Goal: Information Seeking & Learning: Learn about a topic

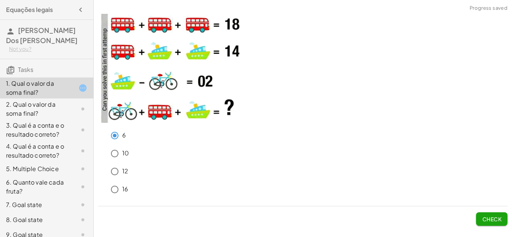
click at [174, 128] on div "6" at bounding box center [307, 135] width 400 height 15
click at [338, 162] on div "10" at bounding box center [302, 155] width 409 height 18
click at [495, 223] on button "Check" at bounding box center [491, 219] width 31 height 13
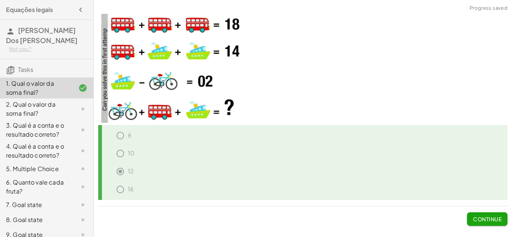
click at [493, 221] on span "Continue" at bounding box center [487, 219] width 28 height 7
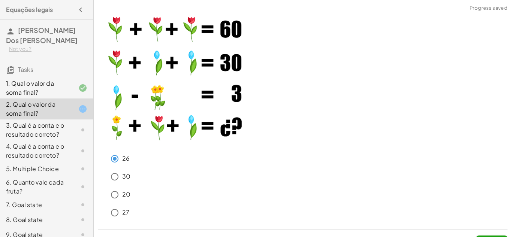
click at [217, 176] on div "30" at bounding box center [307, 176] width 400 height 15
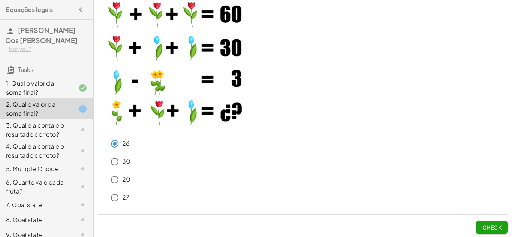
scroll to position [16, 0]
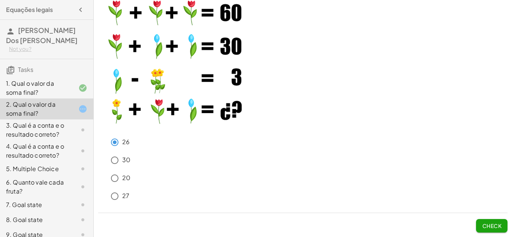
click at [497, 229] on button "Check" at bounding box center [491, 225] width 31 height 13
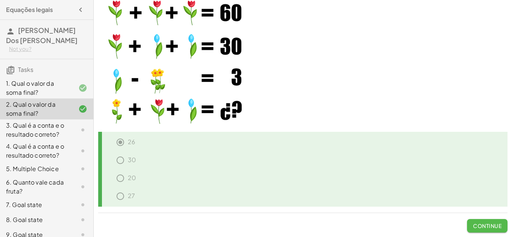
click at [494, 223] on span "Continue" at bounding box center [487, 226] width 28 height 7
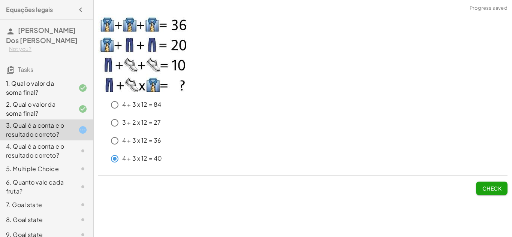
click at [499, 189] on span "Check" at bounding box center [491, 188] width 19 height 7
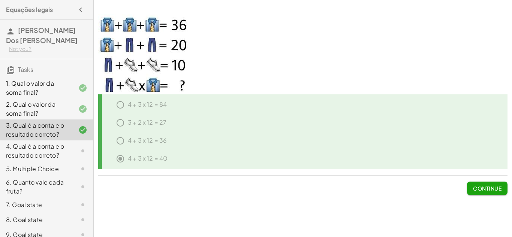
click at [499, 189] on span "Continue" at bounding box center [487, 188] width 28 height 7
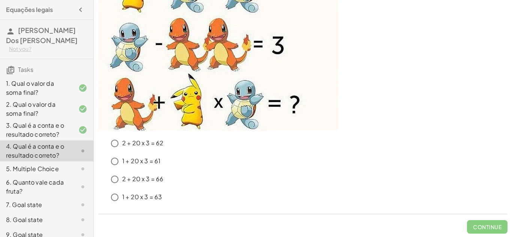
scroll to position [106, 0]
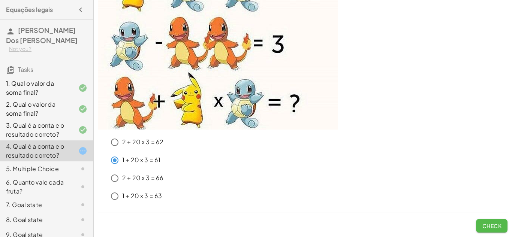
click at [492, 225] on span "Check" at bounding box center [491, 226] width 19 height 7
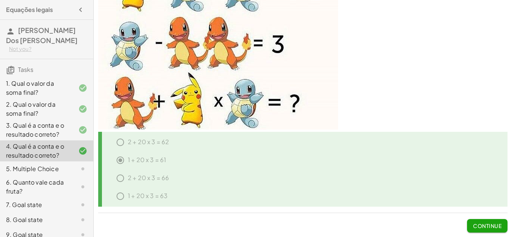
click at [492, 225] on span "Continue" at bounding box center [487, 226] width 28 height 7
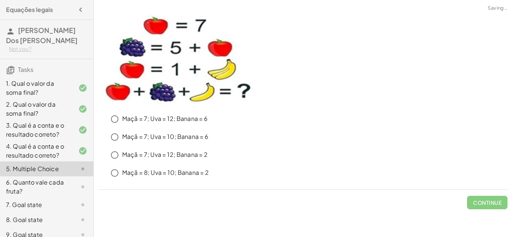
scroll to position [0, 0]
click at [485, 206] on button "Check" at bounding box center [491, 202] width 31 height 13
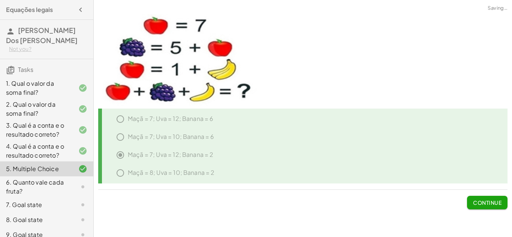
click at [485, 206] on button "Continue" at bounding box center [487, 202] width 40 height 13
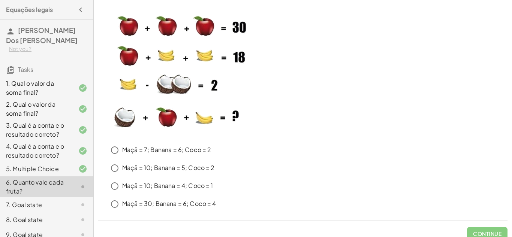
click at [43, 97] on div "1. Qual o valor da soma final?" at bounding box center [46, 88] width 93 height 21
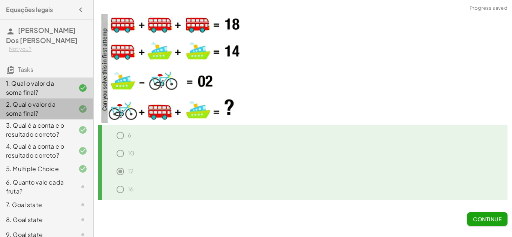
click at [42, 102] on div "2. Qual o valor da soma final?" at bounding box center [36, 109] width 60 height 18
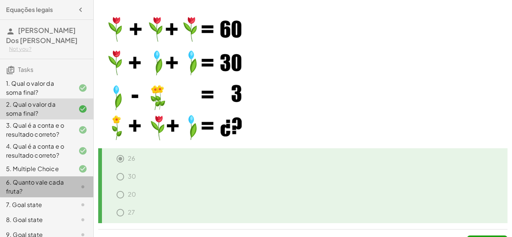
click at [67, 186] on div at bounding box center [76, 187] width 21 height 9
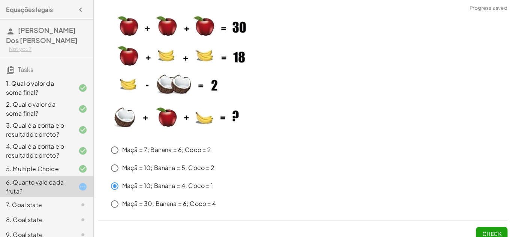
click at [480, 234] on button "Check" at bounding box center [491, 233] width 31 height 13
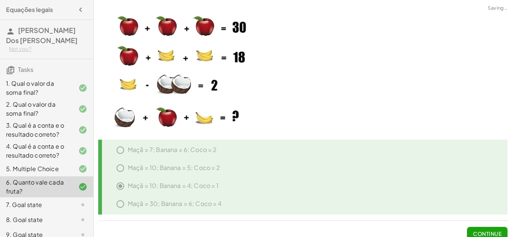
click at [480, 234] on span "Continue" at bounding box center [487, 234] width 28 height 7
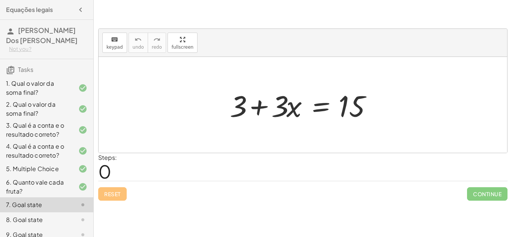
click at [290, 163] on div "Steps: 0" at bounding box center [302, 167] width 409 height 28
drag, startPoint x: 241, startPoint y: 102, endPoint x: 295, endPoint y: 111, distance: 55.0
click at [295, 111] on div at bounding box center [305, 105] width 159 height 39
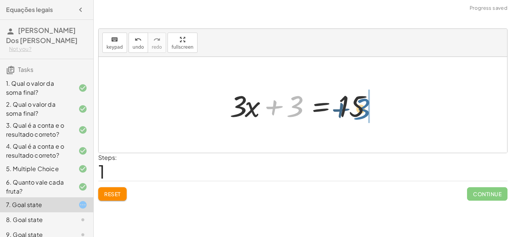
drag, startPoint x: 295, startPoint y: 111, endPoint x: 366, endPoint y: 115, distance: 71.0
click at [366, 115] on div at bounding box center [305, 105] width 159 height 39
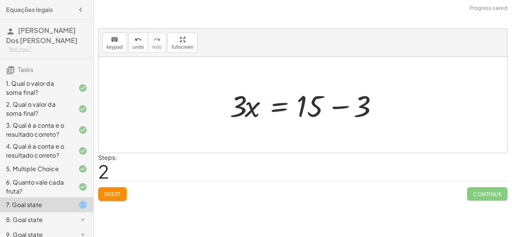
click at [382, 97] on div at bounding box center [305, 105] width 159 height 39
drag, startPoint x: 350, startPoint y: 106, endPoint x: 342, endPoint y: 107, distance: 8.7
click at [342, 107] on div at bounding box center [305, 105] width 159 height 39
drag, startPoint x: 360, startPoint y: 108, endPoint x: 273, endPoint y: 105, distance: 86.6
click at [273, 105] on div at bounding box center [305, 105] width 159 height 39
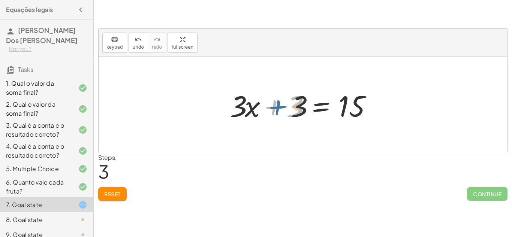
click at [275, 105] on div at bounding box center [305, 105] width 159 height 39
drag, startPoint x: 294, startPoint y: 108, endPoint x: 385, endPoint y: 105, distance: 90.8
click at [385, 105] on div at bounding box center [305, 105] width 159 height 39
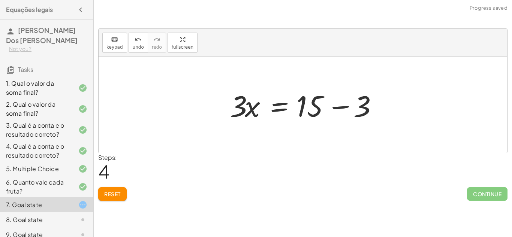
click at [344, 106] on div at bounding box center [305, 105] width 159 height 39
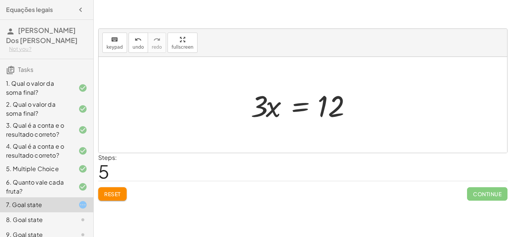
click at [263, 101] on div at bounding box center [305, 105] width 117 height 39
drag, startPoint x: 263, startPoint y: 101, endPoint x: 333, endPoint y: 102, distance: 70.5
click at [333, 102] on div at bounding box center [305, 105] width 117 height 39
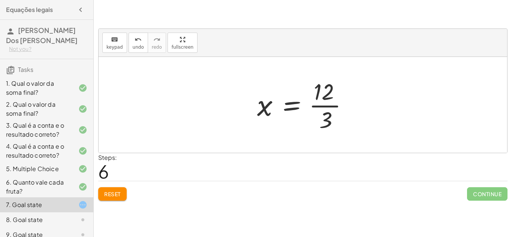
click at [333, 102] on div at bounding box center [305, 105] width 105 height 58
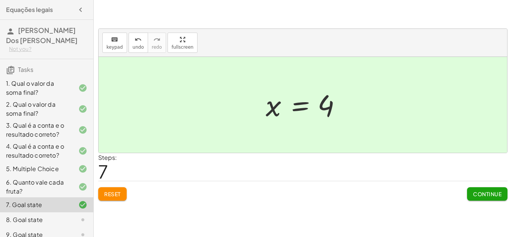
click at [463, 165] on div "Steps: 7" at bounding box center [302, 167] width 409 height 28
click at [476, 194] on span "Continue" at bounding box center [487, 194] width 28 height 7
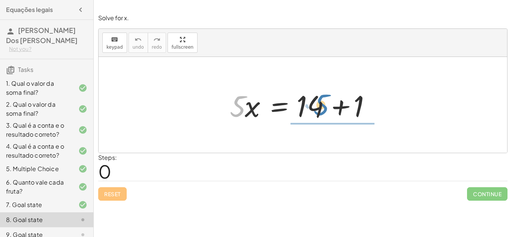
drag, startPoint x: 233, startPoint y: 108, endPoint x: 317, endPoint y: 107, distance: 83.6
click at [317, 107] on div at bounding box center [305, 105] width 159 height 39
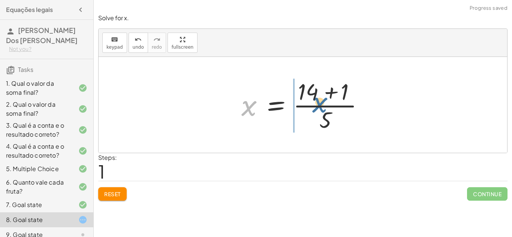
drag, startPoint x: 254, startPoint y: 112, endPoint x: 338, endPoint y: 109, distance: 84.8
click at [338, 109] on div at bounding box center [306, 105] width 136 height 58
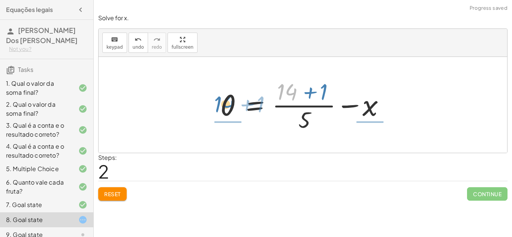
drag, startPoint x: 291, startPoint y: 90, endPoint x: 229, endPoint y: 103, distance: 63.4
click at [229, 103] on div at bounding box center [306, 105] width 178 height 58
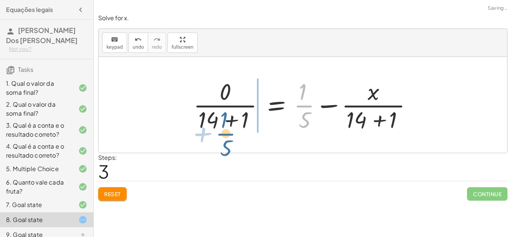
drag, startPoint x: 300, startPoint y: 99, endPoint x: 222, endPoint y: 126, distance: 83.0
click at [222, 126] on div at bounding box center [306, 105] width 232 height 58
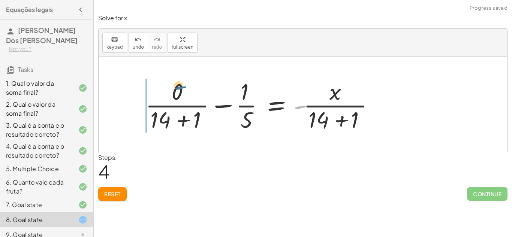
drag, startPoint x: 306, startPoint y: 116, endPoint x: 185, endPoint y: 97, distance: 122.3
click at [185, 97] on div at bounding box center [263, 105] width 242 height 58
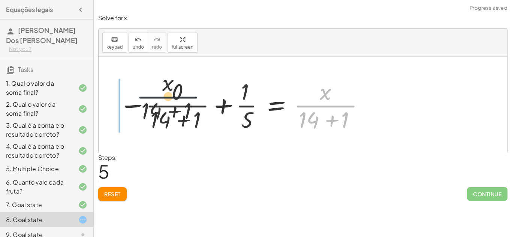
drag, startPoint x: 322, startPoint y: 110, endPoint x: 150, endPoint y: 101, distance: 171.9
click at [150, 101] on div at bounding box center [242, 105] width 254 height 58
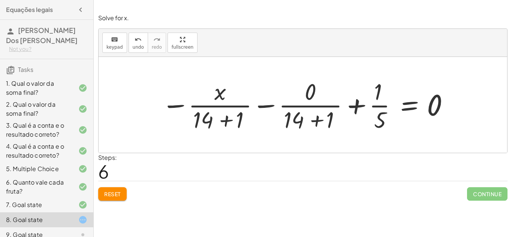
click at [308, 109] on div at bounding box center [306, 105] width 296 height 58
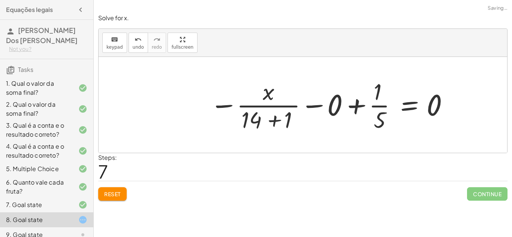
click at [265, 115] on div at bounding box center [329, 105] width 247 height 58
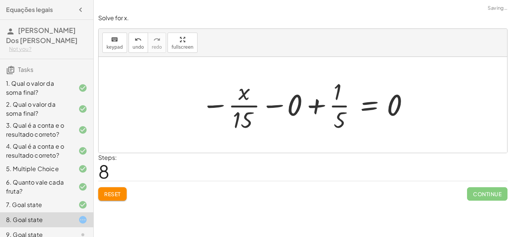
click at [243, 102] on div at bounding box center [306, 105] width 216 height 58
click at [339, 104] on div at bounding box center [306, 105] width 216 height 58
click at [368, 106] on div at bounding box center [306, 105] width 216 height 58
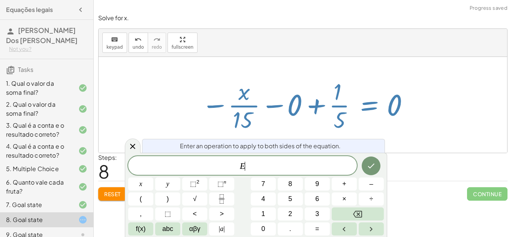
scroll to position [0, 0]
click at [385, 108] on div at bounding box center [306, 105] width 216 height 58
click at [447, 100] on div at bounding box center [303, 105] width 409 height 96
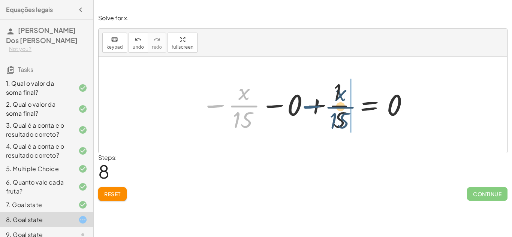
drag, startPoint x: 228, startPoint y: 101, endPoint x: 328, endPoint y: 102, distance: 99.7
click at [328, 102] on div at bounding box center [306, 105] width 216 height 58
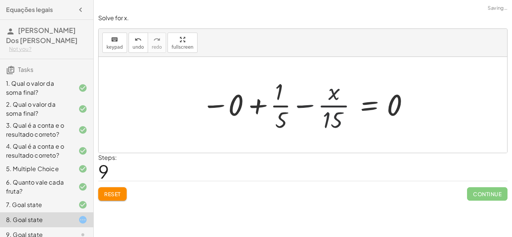
click at [328, 102] on div at bounding box center [306, 105] width 216 height 58
click at [274, 106] on div at bounding box center [306, 105] width 216 height 58
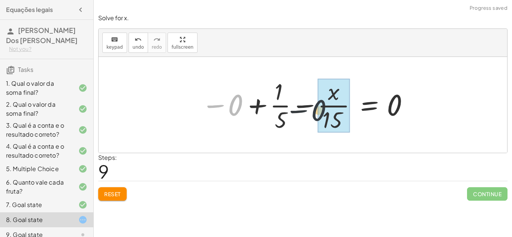
drag, startPoint x: 234, startPoint y: 107, endPoint x: 320, endPoint y: 112, distance: 86.0
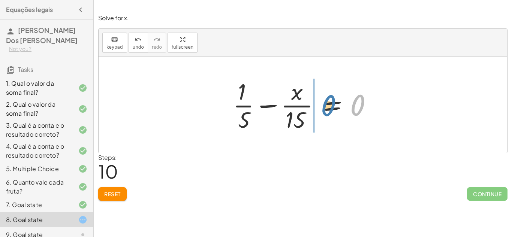
drag, startPoint x: 364, startPoint y: 106, endPoint x: 328, endPoint y: 105, distance: 36.0
click at [328, 105] on div at bounding box center [305, 105] width 153 height 58
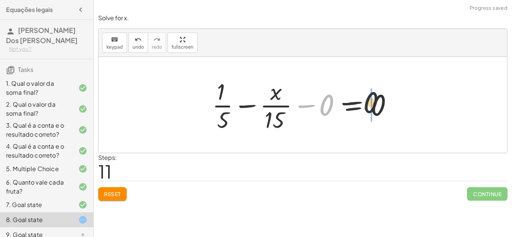
drag, startPoint x: 325, startPoint y: 105, endPoint x: 376, endPoint y: 102, distance: 51.4
click at [376, 102] on div at bounding box center [305, 105] width 194 height 58
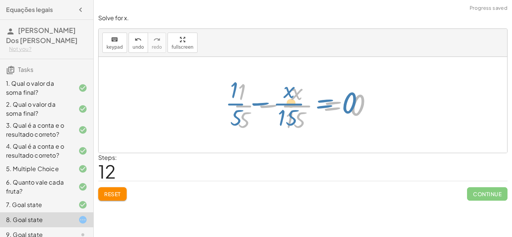
drag, startPoint x: 333, startPoint y: 106, endPoint x: 356, endPoint y: 102, distance: 23.7
click at [356, 102] on div at bounding box center [305, 105] width 153 height 58
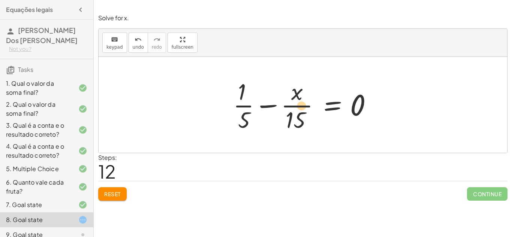
drag, startPoint x: 261, startPoint y: 106, endPoint x: 266, endPoint y: 106, distance: 4.5
click at [266, 106] on div at bounding box center [305, 105] width 153 height 58
click at [249, 109] on div at bounding box center [305, 105] width 153 height 58
click at [286, 104] on div at bounding box center [305, 105] width 153 height 58
click at [265, 108] on div at bounding box center [305, 105] width 153 height 58
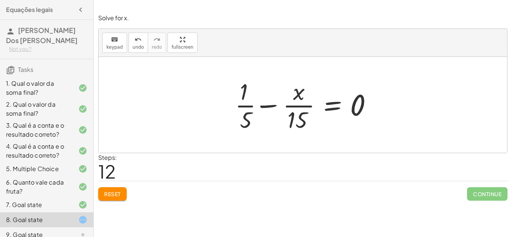
click at [340, 105] on div at bounding box center [305, 105] width 153 height 58
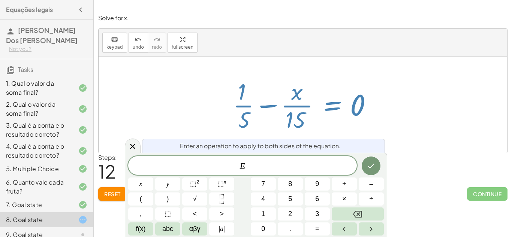
click at [350, 104] on div at bounding box center [305, 105] width 153 height 58
click at [406, 81] on div at bounding box center [303, 105] width 409 height 96
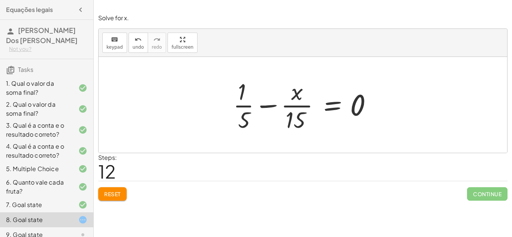
click at [244, 99] on div at bounding box center [305, 105] width 153 height 58
drag, startPoint x: 244, startPoint y: 99, endPoint x: 318, endPoint y: 103, distance: 73.6
click at [318, 103] on div at bounding box center [305, 105] width 153 height 58
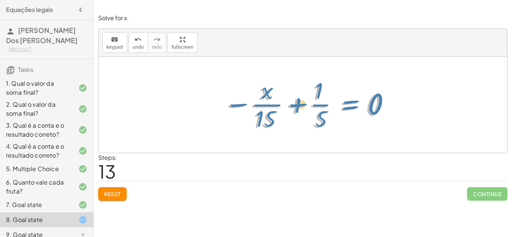
click at [368, 107] on div at bounding box center [306, 105] width 174 height 58
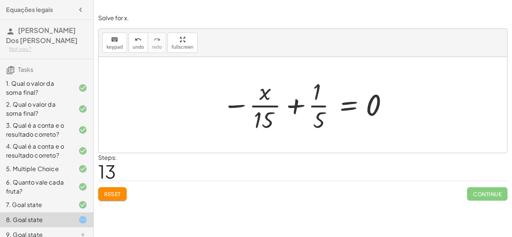
click at [124, 195] on button "Reset" at bounding box center [112, 193] width 28 height 13
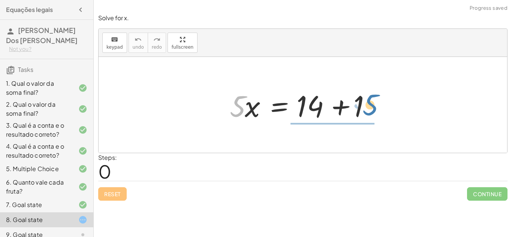
drag, startPoint x: 235, startPoint y: 104, endPoint x: 367, endPoint y: 103, distance: 131.6
click at [367, 103] on div at bounding box center [305, 105] width 159 height 39
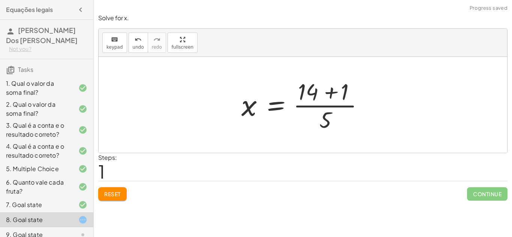
click at [333, 94] on div at bounding box center [306, 105] width 136 height 58
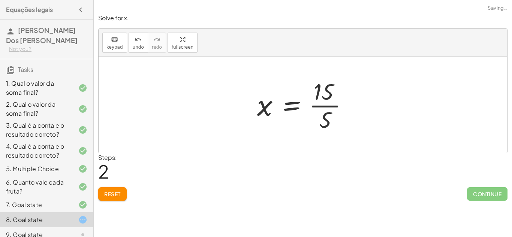
click at [320, 101] on div at bounding box center [305, 105] width 105 height 58
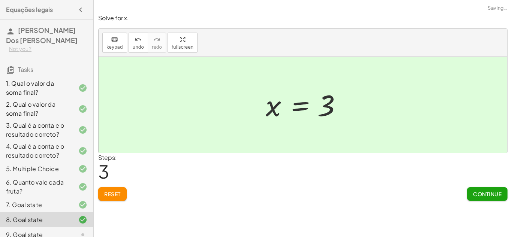
click at [498, 196] on span "Continue" at bounding box center [487, 194] width 28 height 7
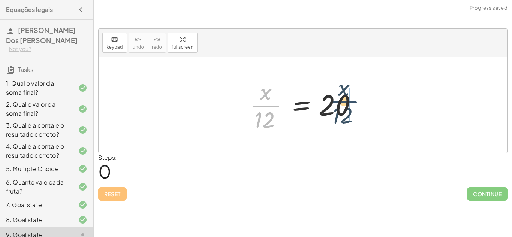
drag, startPoint x: 267, startPoint y: 105, endPoint x: 399, endPoint y: 98, distance: 132.1
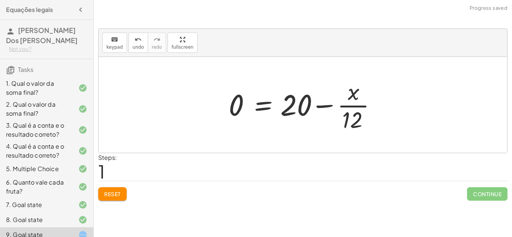
click at [299, 106] on div at bounding box center [306, 105] width 162 height 58
click at [372, 111] on div at bounding box center [306, 105] width 162 height 58
click at [342, 103] on div at bounding box center [306, 105] width 162 height 58
click at [308, 102] on div at bounding box center [306, 105] width 162 height 58
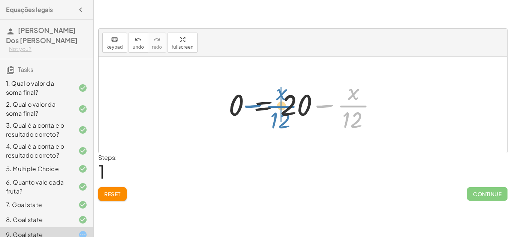
drag, startPoint x: 353, startPoint y: 108, endPoint x: 279, endPoint y: 108, distance: 73.8
click at [279, 108] on div at bounding box center [306, 105] width 162 height 58
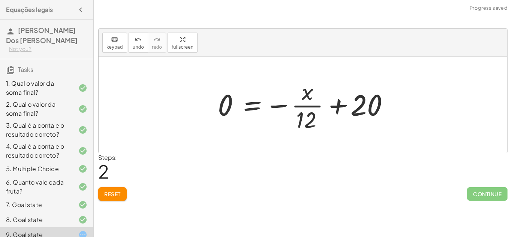
click at [286, 109] on div at bounding box center [305, 105] width 183 height 58
drag, startPoint x: 233, startPoint y: 106, endPoint x: 332, endPoint y: 102, distance: 99.4
click at [332, 102] on div at bounding box center [305, 105] width 183 height 58
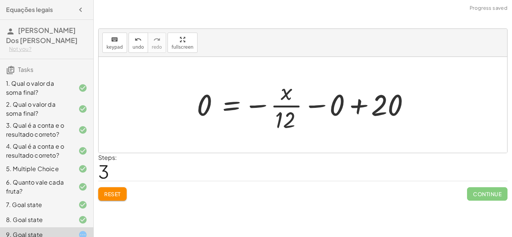
click at [332, 102] on div at bounding box center [305, 105] width 225 height 58
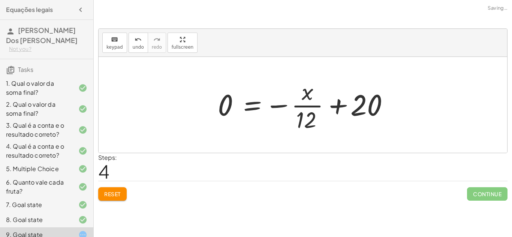
click at [224, 114] on div at bounding box center [305, 105] width 183 height 58
click at [296, 103] on div at bounding box center [305, 105] width 183 height 58
click at [358, 94] on div at bounding box center [305, 105] width 183 height 58
click at [353, 99] on div at bounding box center [305, 105] width 183 height 58
click at [124, 187] on button "Reset" at bounding box center [112, 193] width 28 height 13
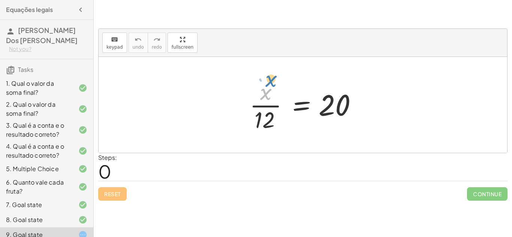
drag, startPoint x: 263, startPoint y: 97, endPoint x: 269, endPoint y: 88, distance: 10.1
click at [269, 88] on div at bounding box center [306, 105] width 120 height 58
drag, startPoint x: 271, startPoint y: 116, endPoint x: 352, endPoint y: 97, distance: 83.6
click at [352, 97] on div at bounding box center [306, 105] width 120 height 58
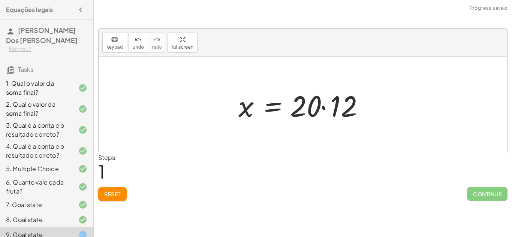
click at [353, 110] on div at bounding box center [306, 105] width 142 height 39
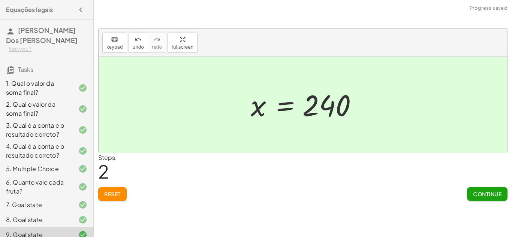
click at [502, 196] on button "Continue" at bounding box center [487, 193] width 40 height 13
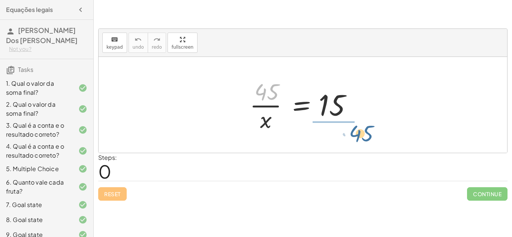
drag, startPoint x: 272, startPoint y: 97, endPoint x: 370, endPoint y: 139, distance: 105.8
click at [370, 139] on div "· 45 · 45 · x = 15" at bounding box center [303, 105] width 409 height 96
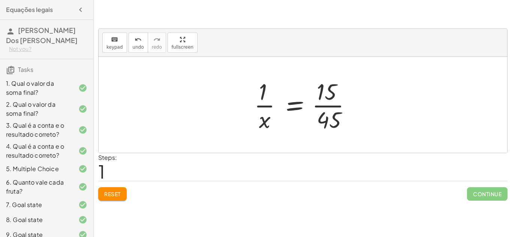
click at [333, 106] on div at bounding box center [305, 105] width 111 height 58
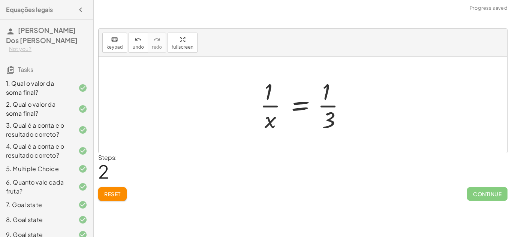
click at [272, 97] on div at bounding box center [305, 105] width 99 height 58
click at [265, 100] on div at bounding box center [305, 105] width 99 height 58
drag, startPoint x: 270, startPoint y: 117, endPoint x: 324, endPoint y: 90, distance: 60.5
click at [324, 90] on div at bounding box center [305, 105] width 99 height 58
click at [296, 110] on div at bounding box center [305, 105] width 93 height 58
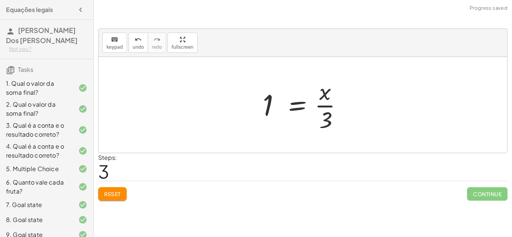
scroll to position [1, 0]
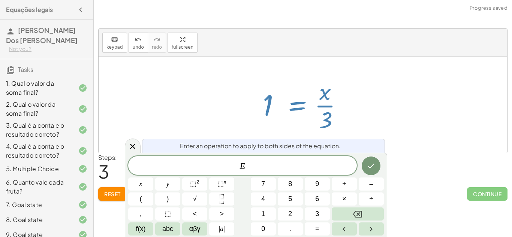
click at [328, 100] on div at bounding box center [305, 105] width 93 height 58
click at [399, 74] on div at bounding box center [303, 105] width 409 height 96
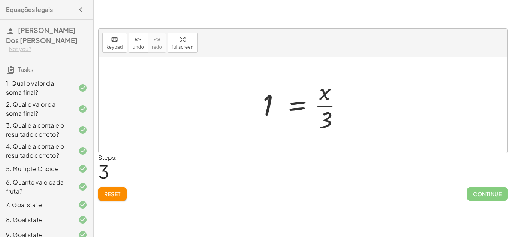
click at [324, 110] on div at bounding box center [305, 105] width 93 height 58
click at [269, 108] on div at bounding box center [305, 105] width 93 height 58
click at [114, 197] on span "Reset" at bounding box center [112, 194] width 16 height 7
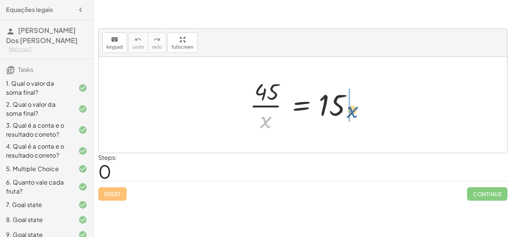
drag, startPoint x: 262, startPoint y: 124, endPoint x: 349, endPoint y: 111, distance: 87.9
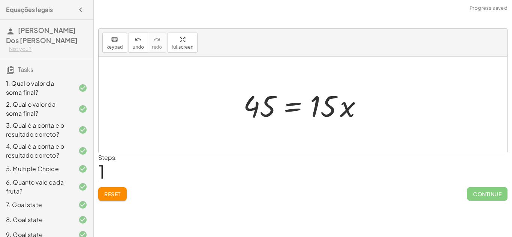
click at [326, 112] on div at bounding box center [306, 105] width 132 height 39
drag, startPoint x: 353, startPoint y: 111, endPoint x: 311, endPoint y: 108, distance: 42.1
click at [311, 108] on div at bounding box center [306, 105] width 132 height 39
click at [284, 108] on div at bounding box center [306, 105] width 132 height 39
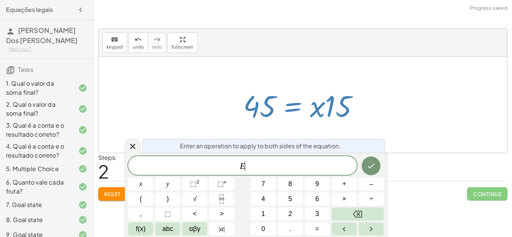
scroll to position [1, 0]
click at [247, 105] on div at bounding box center [306, 105] width 132 height 39
click at [252, 106] on div at bounding box center [306, 105] width 132 height 39
click at [242, 105] on div at bounding box center [306, 105] width 132 height 39
click at [436, 119] on div at bounding box center [303, 105] width 409 height 96
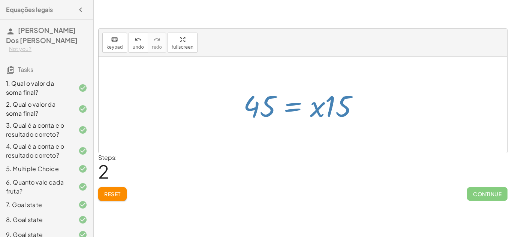
click at [436, 119] on div at bounding box center [303, 105] width 409 height 96
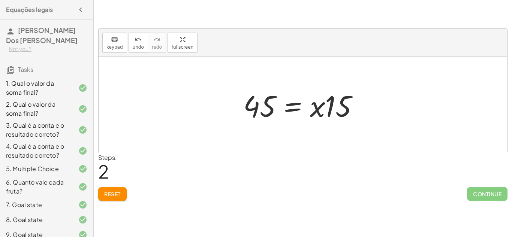
click at [251, 102] on div at bounding box center [306, 105] width 132 height 39
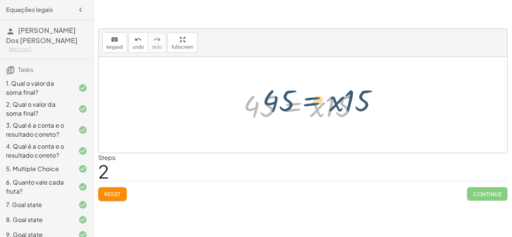
drag, startPoint x: 310, startPoint y: 109, endPoint x: 323, endPoint y: 108, distance: 13.2
click at [323, 108] on div at bounding box center [306, 105] width 132 height 39
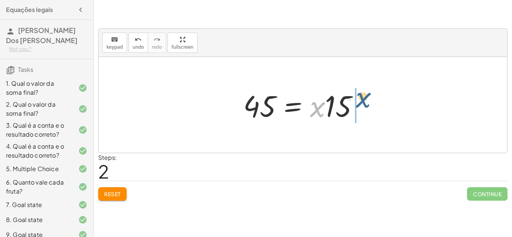
drag, startPoint x: 313, startPoint y: 114, endPoint x: 361, endPoint y: 103, distance: 49.5
click at [361, 103] on div at bounding box center [306, 105] width 132 height 39
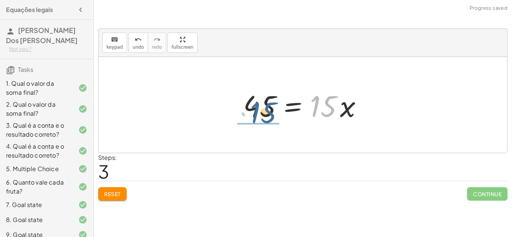
drag, startPoint x: 326, startPoint y: 109, endPoint x: 265, endPoint y: 115, distance: 61.4
click at [265, 115] on div at bounding box center [306, 105] width 132 height 39
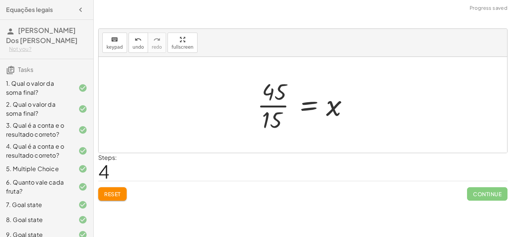
click at [286, 105] on div at bounding box center [305, 105] width 105 height 58
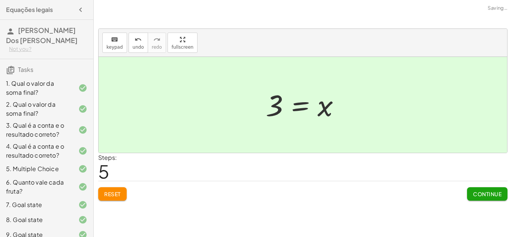
click at [504, 198] on button "Continue" at bounding box center [487, 193] width 40 height 13
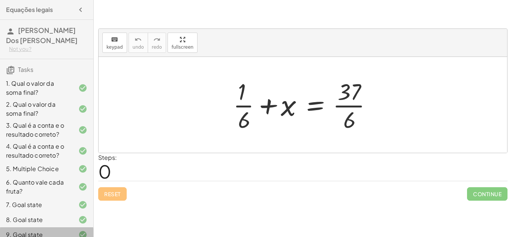
click at [50, 235] on div "9. Goal state" at bounding box center [36, 235] width 60 height 9
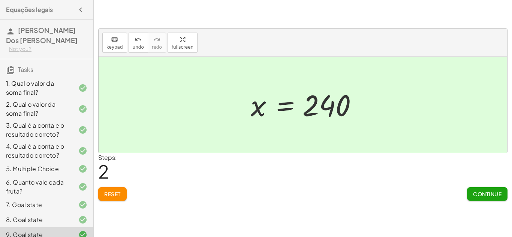
scroll to position [113, 0]
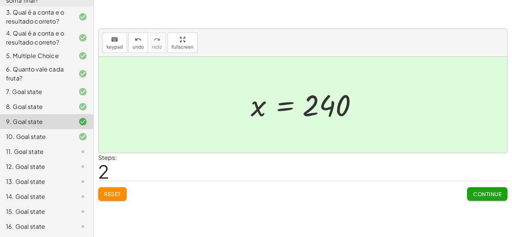
click at [24, 148] on div "11. Goal state" at bounding box center [36, 151] width 60 height 9
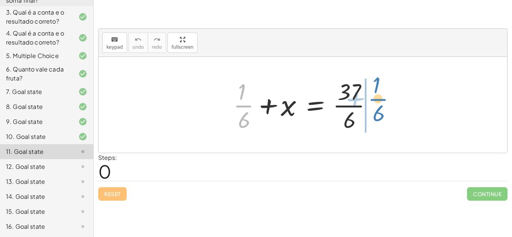
drag, startPoint x: 240, startPoint y: 105, endPoint x: 378, endPoint y: 99, distance: 137.7
click at [378, 99] on div at bounding box center [305, 105] width 153 height 58
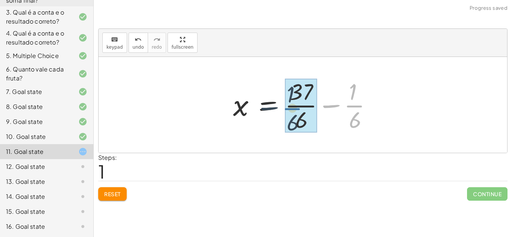
drag, startPoint x: 351, startPoint y: 105, endPoint x: 292, endPoint y: 107, distance: 59.3
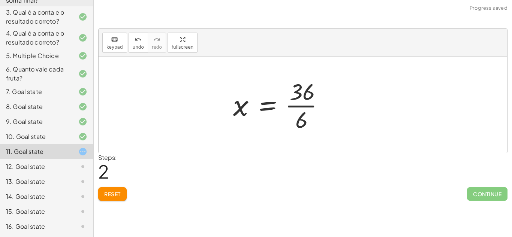
click at [305, 106] on div at bounding box center [281, 105] width 105 height 58
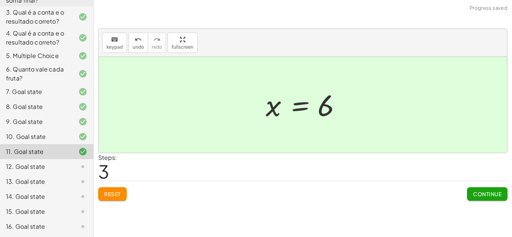
click at [479, 198] on button "Continue" at bounding box center [487, 193] width 40 height 13
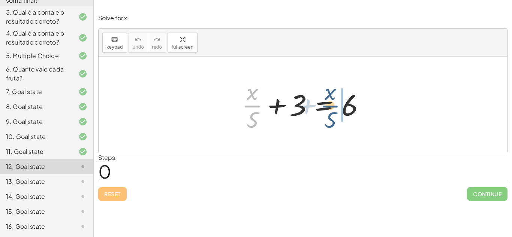
drag, startPoint x: 252, startPoint y: 106, endPoint x: 330, endPoint y: 106, distance: 78.0
click at [330, 106] on div at bounding box center [305, 105] width 135 height 58
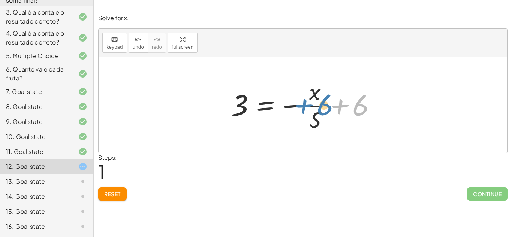
drag, startPoint x: 354, startPoint y: 102, endPoint x: 318, endPoint y: 102, distance: 36.0
click at [318, 102] on div at bounding box center [305, 105] width 157 height 58
drag, startPoint x: 350, startPoint y: 105, endPoint x: 292, endPoint y: 106, distance: 58.1
click at [292, 106] on div at bounding box center [305, 105] width 157 height 58
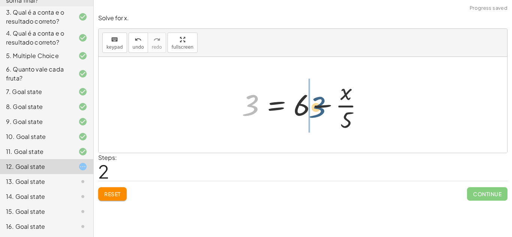
drag, startPoint x: 256, startPoint y: 107, endPoint x: 323, endPoint y: 109, distance: 67.5
click at [323, 109] on div at bounding box center [305, 105] width 135 height 58
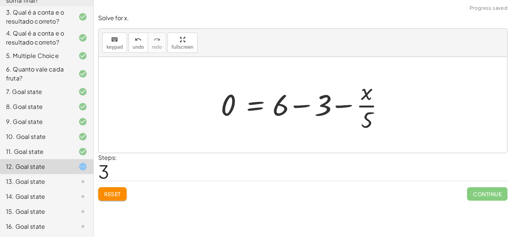
click at [346, 105] on div at bounding box center [305, 105] width 177 height 58
click at [314, 111] on div at bounding box center [305, 105] width 177 height 58
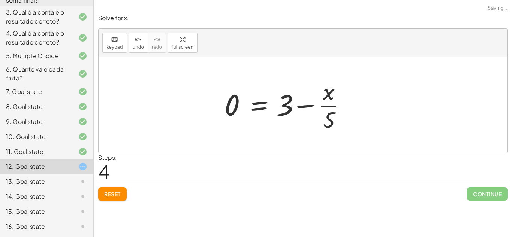
click at [280, 107] on div at bounding box center [288, 105] width 135 height 58
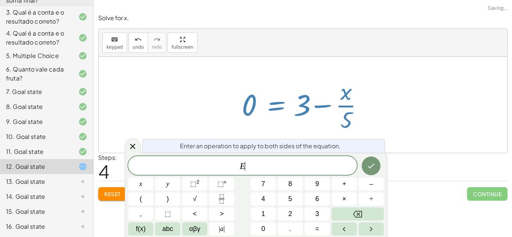
scroll to position [2, 0]
click at [393, 83] on div at bounding box center [303, 105] width 409 height 96
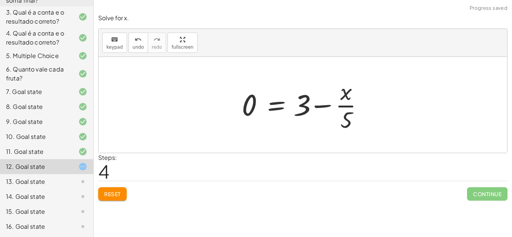
click at [345, 106] on div at bounding box center [305, 105] width 135 height 58
drag, startPoint x: 344, startPoint y: 111, endPoint x: 302, endPoint y: 106, distance: 42.3
click at [302, 106] on div at bounding box center [305, 105] width 135 height 58
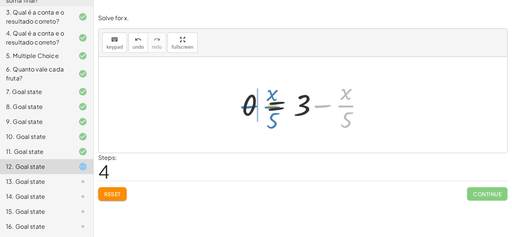
drag, startPoint x: 343, startPoint y: 105, endPoint x: 269, endPoint y: 106, distance: 73.8
click at [269, 106] on div at bounding box center [305, 105] width 135 height 58
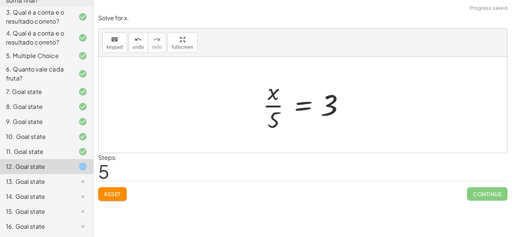
click at [278, 105] on div at bounding box center [305, 105] width 93 height 58
drag, startPoint x: 273, startPoint y: 98, endPoint x: 353, endPoint y: 109, distance: 80.9
click at [353, 109] on div "+ · x · 5 + 3 = 6 3 = − · x · 5 + 6 3 = + 6 − · x · 5 0 = + 6 − 3 − · x · 5 0 =…" at bounding box center [302, 104] width 103 height 61
drag, startPoint x: 268, startPoint y: 92, endPoint x: 317, endPoint y: 118, distance: 55.3
click at [317, 118] on div at bounding box center [305, 105] width 93 height 58
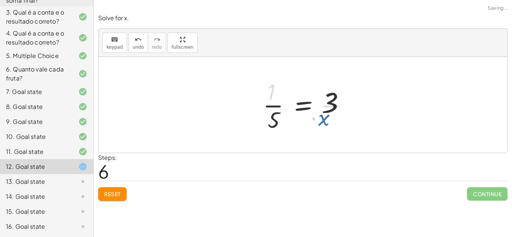
click at [317, 118] on div at bounding box center [308, 105] width 99 height 58
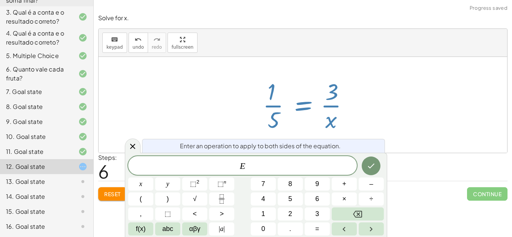
click at [398, 77] on div at bounding box center [303, 105] width 409 height 96
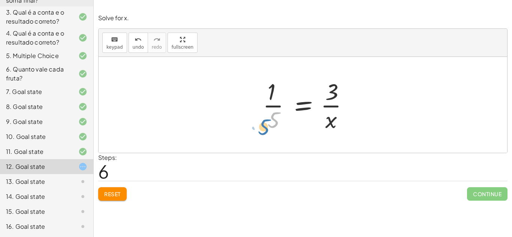
drag, startPoint x: 269, startPoint y: 115, endPoint x: 261, endPoint y: 122, distance: 11.2
click at [261, 122] on div at bounding box center [308, 105] width 99 height 58
click at [310, 111] on div at bounding box center [305, 105] width 99 height 58
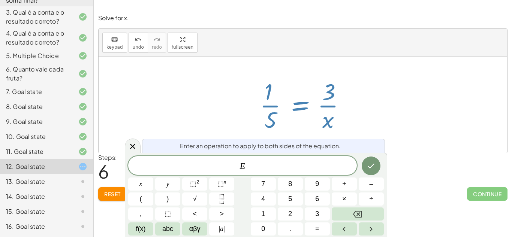
click at [346, 108] on div at bounding box center [305, 105] width 99 height 58
click at [336, 106] on div at bounding box center [305, 105] width 99 height 58
click at [359, 108] on div at bounding box center [303, 105] width 409 height 96
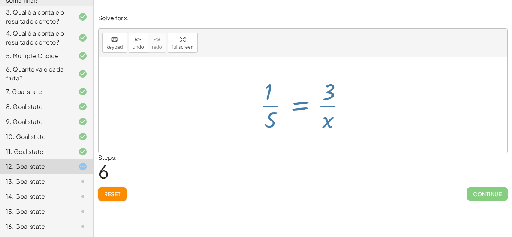
click at [359, 108] on div at bounding box center [303, 105] width 409 height 96
click at [322, 103] on div at bounding box center [305, 105] width 99 height 58
click at [276, 109] on div at bounding box center [305, 105] width 99 height 58
drag, startPoint x: 268, startPoint y: 99, endPoint x: 323, endPoint y: 100, distance: 55.1
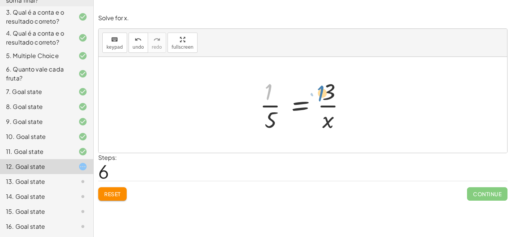
click at [323, 100] on div at bounding box center [305, 105] width 99 height 58
click at [105, 187] on button "Reset" at bounding box center [112, 193] width 28 height 13
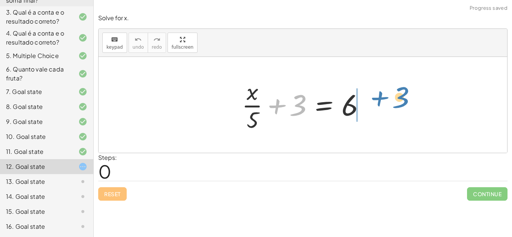
drag, startPoint x: 267, startPoint y: 105, endPoint x: 370, endPoint y: 98, distance: 102.6
click at [370, 98] on div at bounding box center [305, 105] width 135 height 58
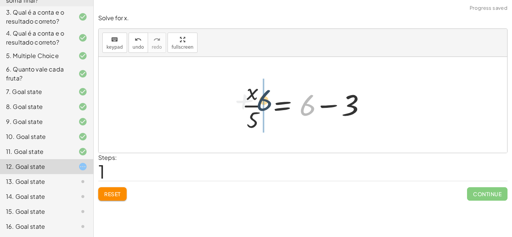
drag, startPoint x: 310, startPoint y: 107, endPoint x: 266, endPoint y: 102, distance: 44.5
click at [266, 102] on div at bounding box center [305, 105] width 135 height 58
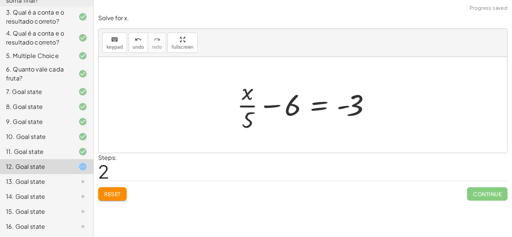
click at [244, 105] on div at bounding box center [305, 105] width 145 height 58
click at [249, 120] on div at bounding box center [305, 105] width 145 height 58
drag, startPoint x: 351, startPoint y: 104, endPoint x: 290, endPoint y: 108, distance: 61.6
click at [290, 108] on div at bounding box center [305, 105] width 145 height 58
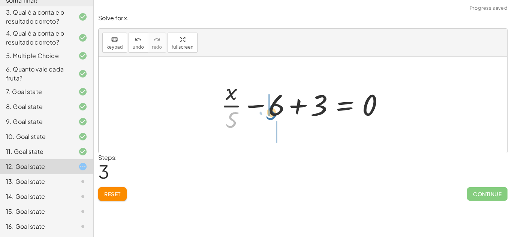
drag, startPoint x: 237, startPoint y: 114, endPoint x: 277, endPoint y: 106, distance: 41.6
click at [277, 106] on div at bounding box center [305, 105] width 177 height 58
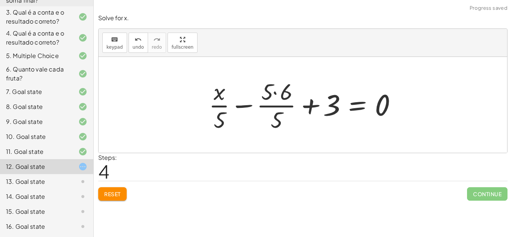
click at [269, 104] on div at bounding box center [306, 105] width 202 height 58
click at [116, 195] on span "Reset" at bounding box center [112, 194] width 16 height 7
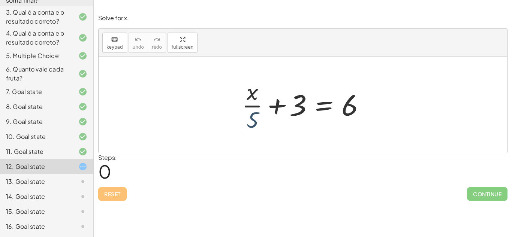
click at [254, 118] on div at bounding box center [305, 105] width 135 height 58
drag, startPoint x: 292, startPoint y: 105, endPoint x: 394, endPoint y: 104, distance: 101.9
click at [394, 104] on div "+ 3 + · x · 5 + 3 = 6" at bounding box center [303, 105] width 409 height 96
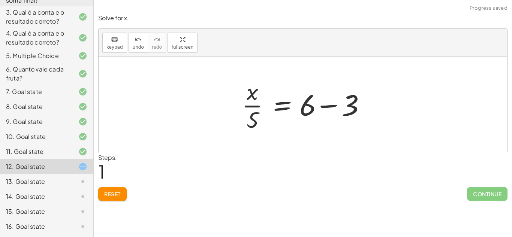
click at [365, 104] on div at bounding box center [305, 105] width 135 height 58
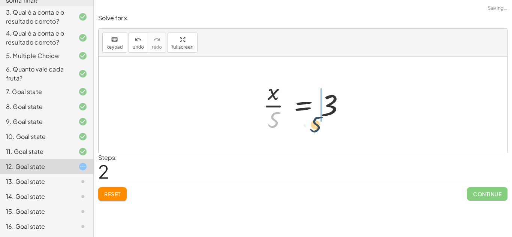
drag, startPoint x: 281, startPoint y: 118, endPoint x: 324, endPoint y: 123, distance: 43.4
click at [324, 123] on div at bounding box center [305, 105] width 93 height 58
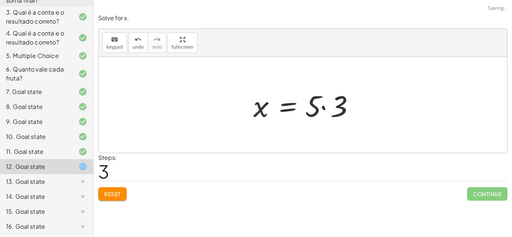
click at [328, 108] on div at bounding box center [306, 105] width 112 height 39
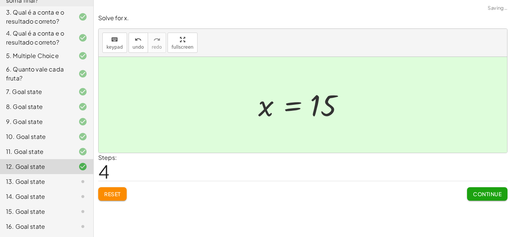
click at [468, 190] on button "Continue" at bounding box center [487, 193] width 40 height 13
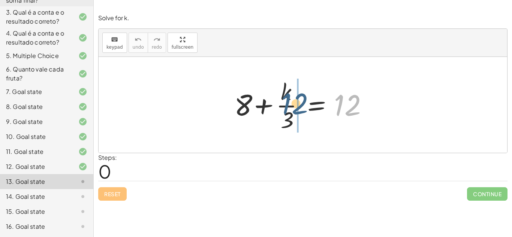
drag, startPoint x: 336, startPoint y: 109, endPoint x: 274, endPoint y: 108, distance: 61.9
click at [274, 108] on div at bounding box center [306, 105] width 150 height 58
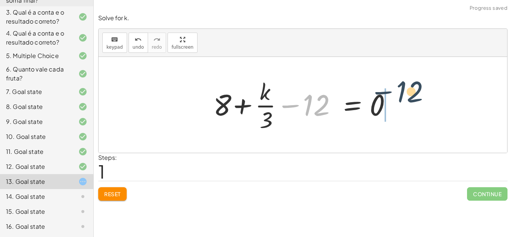
drag, startPoint x: 320, startPoint y: 104, endPoint x: 420, endPoint y: 90, distance: 100.3
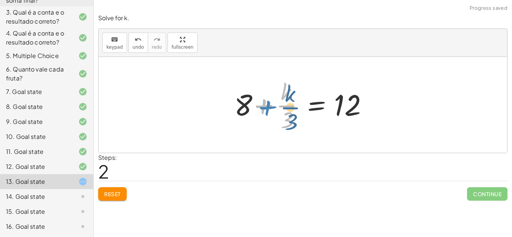
click at [251, 108] on div at bounding box center [306, 105] width 150 height 58
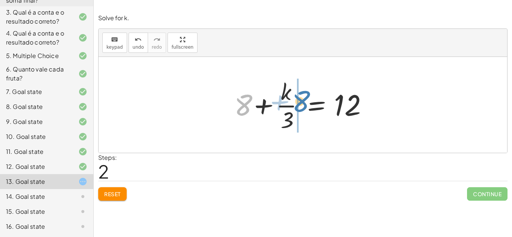
drag, startPoint x: 238, startPoint y: 104, endPoint x: 296, endPoint y: 100, distance: 59.0
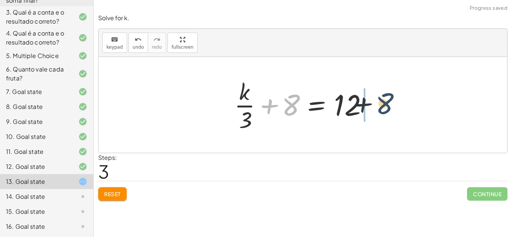
drag, startPoint x: 294, startPoint y: 100, endPoint x: 402, endPoint y: 98, distance: 107.6
click at [402, 98] on div "+ 8 + · k · 3 = 12 + 8 + · k · 3 − 12 = 0 + 8 + · k · 3 = + 0 + 12 + 8 + · k · …" at bounding box center [303, 105] width 409 height 96
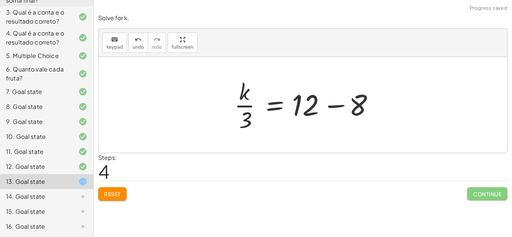
click at [341, 111] on div at bounding box center [306, 105] width 150 height 58
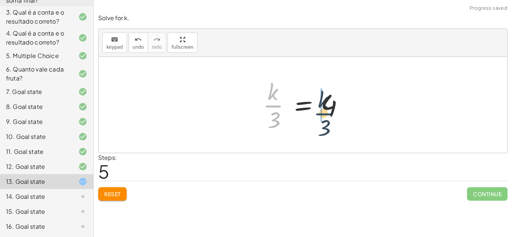
drag, startPoint x: 276, startPoint y: 113, endPoint x: 329, endPoint y: 121, distance: 53.5
click at [329, 121] on div at bounding box center [305, 105] width 93 height 58
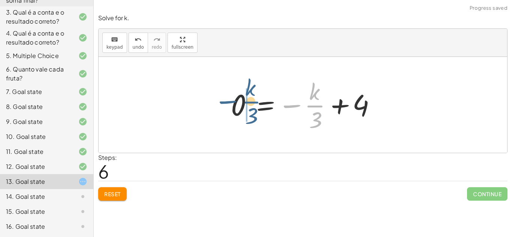
drag, startPoint x: 320, startPoint y: 111, endPoint x: 252, endPoint y: 108, distance: 67.6
click at [252, 108] on div at bounding box center [305, 105] width 157 height 58
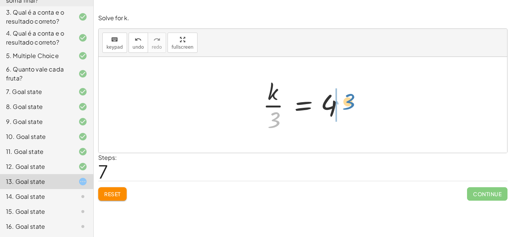
drag, startPoint x: 279, startPoint y: 121, endPoint x: 353, endPoint y: 103, distance: 76.8
click at [353, 103] on div "+ 8 + · k · 3 = 12 + 8 + · k · 3 − 12 = 0 + 8 + · k · 3 = + 0 + 12 + 8 + · k · …" at bounding box center [302, 104] width 103 height 61
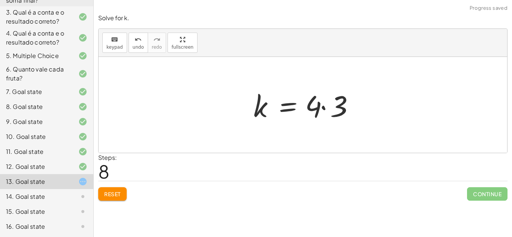
click at [353, 103] on div at bounding box center [306, 105] width 112 height 39
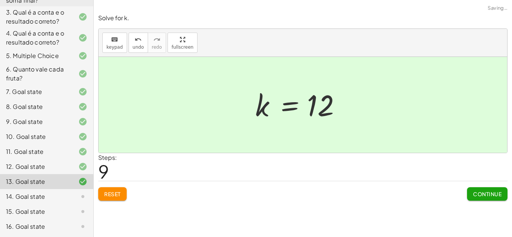
click at [329, 106] on div at bounding box center [302, 105] width 102 height 37
click at [476, 196] on span "Continue" at bounding box center [487, 194] width 28 height 7
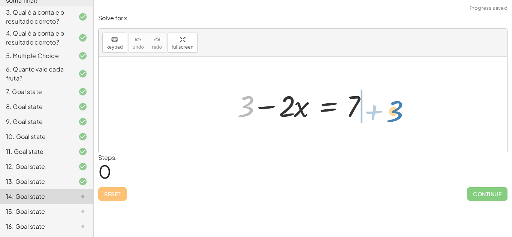
drag, startPoint x: 247, startPoint y: 95, endPoint x: 397, endPoint y: 100, distance: 149.6
click at [397, 100] on div "+ 3 + 3 − · 2 · x = 7" at bounding box center [303, 105] width 409 height 96
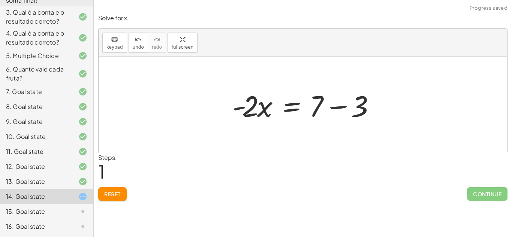
click at [370, 105] on div at bounding box center [306, 105] width 154 height 39
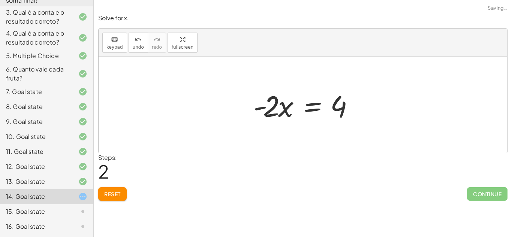
click at [321, 105] on div at bounding box center [306, 105] width 112 height 39
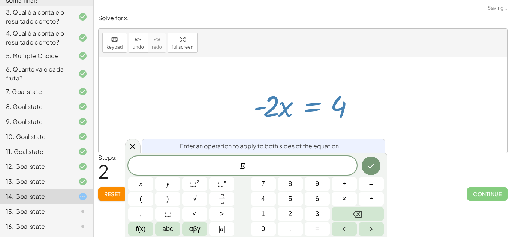
scroll to position [3, 0]
click at [318, 106] on div at bounding box center [306, 105] width 112 height 39
click at [280, 100] on div at bounding box center [306, 105] width 112 height 39
click at [284, 90] on div at bounding box center [306, 105] width 112 height 39
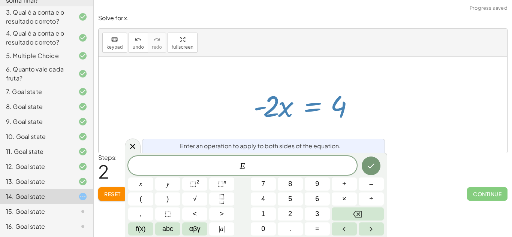
click at [364, 86] on div at bounding box center [303, 105] width 409 height 96
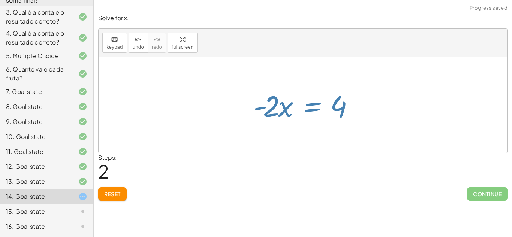
click at [364, 86] on div at bounding box center [303, 105] width 409 height 96
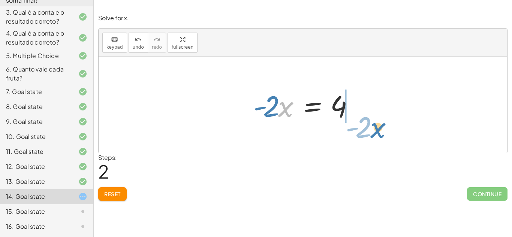
drag, startPoint x: 282, startPoint y: 104, endPoint x: 369, endPoint y: 117, distance: 88.3
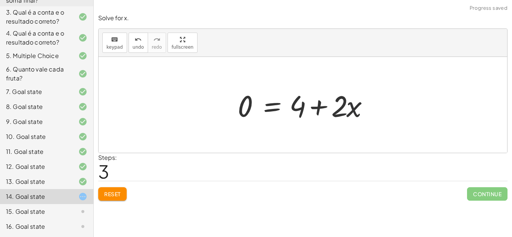
click at [369, 117] on div at bounding box center [306, 105] width 144 height 39
drag, startPoint x: 337, startPoint y: 108, endPoint x: 239, endPoint y: 113, distance: 98.3
click at [239, 113] on div at bounding box center [306, 105] width 144 height 39
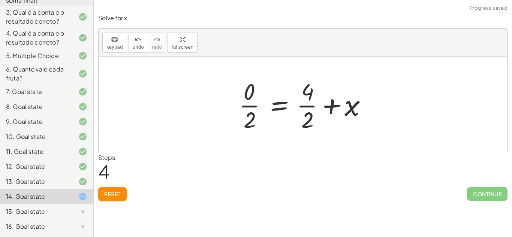
drag, startPoint x: 329, startPoint y: 112, endPoint x: 235, endPoint y: 148, distance: 101.3
click at [235, 148] on div "+ 3 − · 2 · x = 7 · - 2 · x = + 7 − 3 · - 2 · x = 4 0 = + 4 + · 2 · x x = 4 0 +…" at bounding box center [303, 105] width 409 height 96
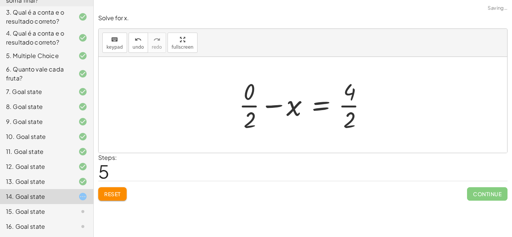
click at [112, 194] on span "Reset" at bounding box center [112, 194] width 16 height 7
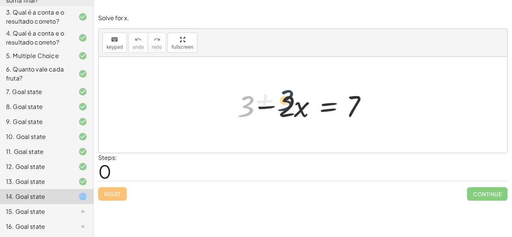
drag, startPoint x: 249, startPoint y: 118, endPoint x: 323, endPoint y: 120, distance: 74.6
click at [323, 120] on div at bounding box center [306, 105] width 144 height 39
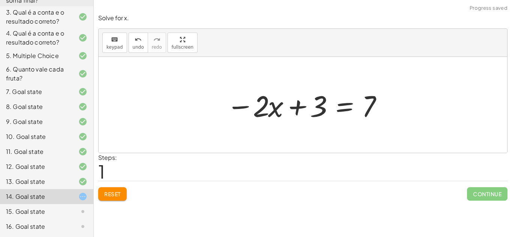
click at [265, 111] on div at bounding box center [306, 105] width 166 height 39
drag, startPoint x: 323, startPoint y: 112, endPoint x: 381, endPoint y: 111, distance: 57.7
click at [381, 111] on div at bounding box center [306, 105] width 166 height 39
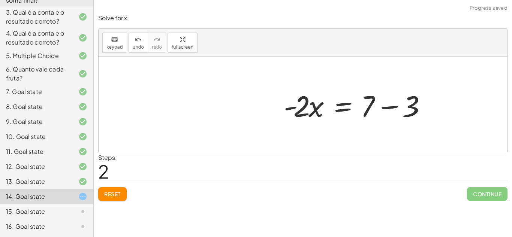
click at [381, 111] on div at bounding box center [357, 105] width 154 height 39
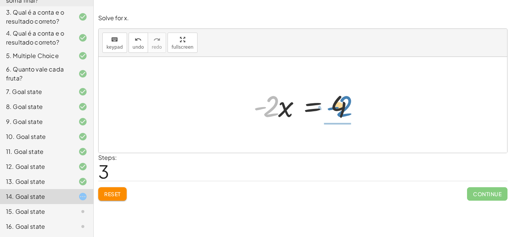
drag, startPoint x: 274, startPoint y: 104, endPoint x: 347, endPoint y: 104, distance: 73.1
click at [347, 104] on div at bounding box center [306, 105] width 112 height 39
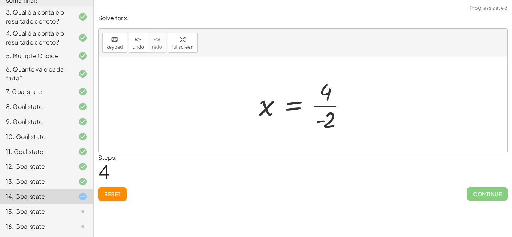
click at [347, 104] on div at bounding box center [305, 105] width 101 height 58
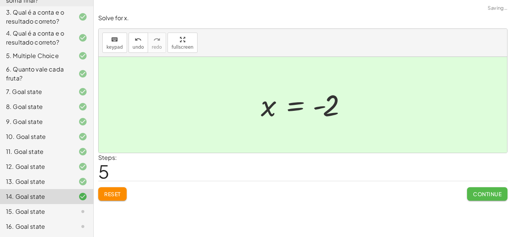
click at [489, 193] on span "Continue" at bounding box center [487, 194] width 28 height 7
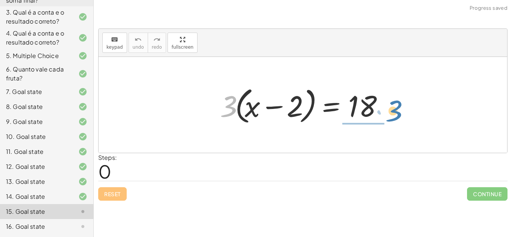
drag, startPoint x: 233, startPoint y: 111, endPoint x: 399, endPoint y: 115, distance: 165.7
click at [399, 115] on div "· 3 · 3 · ( + x − 2 ) = 18" at bounding box center [303, 105] width 409 height 96
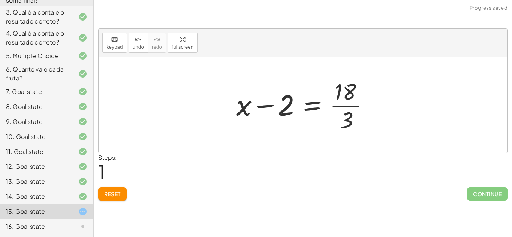
click at [376, 98] on div at bounding box center [305, 105] width 147 height 58
click at [336, 102] on div at bounding box center [305, 105] width 147 height 58
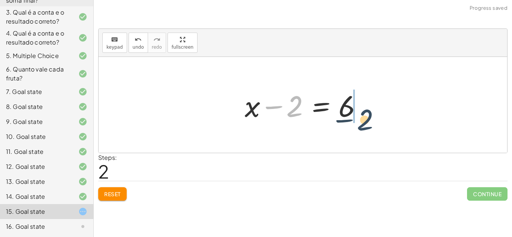
drag, startPoint x: 290, startPoint y: 108, endPoint x: 362, endPoint y: 117, distance: 72.9
click at [362, 117] on div at bounding box center [305, 105] width 129 height 39
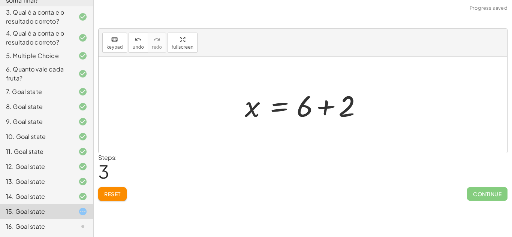
click at [363, 112] on div at bounding box center [305, 105] width 129 height 39
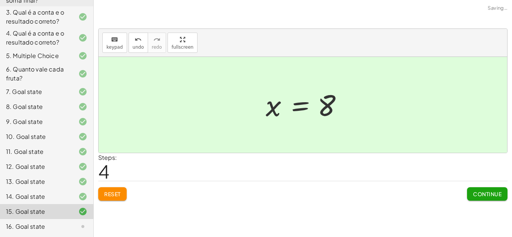
click at [491, 194] on span "Continue" at bounding box center [487, 194] width 28 height 7
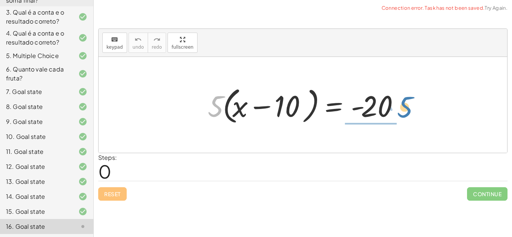
drag, startPoint x: 216, startPoint y: 106, endPoint x: 390, endPoint y: 129, distance: 175.1
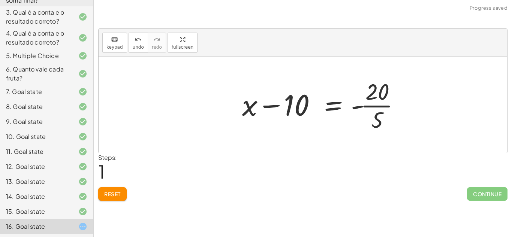
click at [373, 96] on div at bounding box center [323, 105] width 171 height 58
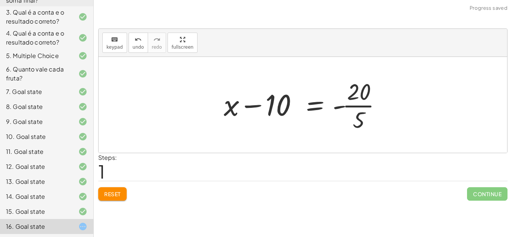
click at [343, 98] on div at bounding box center [305, 105] width 171 height 58
click at [350, 100] on div at bounding box center [305, 105] width 171 height 58
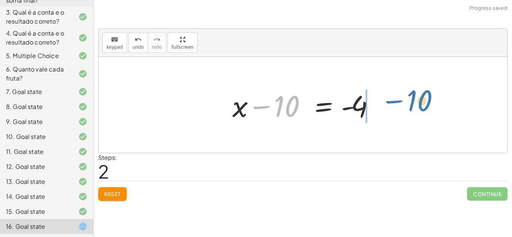
drag, startPoint x: 287, startPoint y: 113, endPoint x: 420, endPoint y: 108, distance: 132.8
click at [420, 108] on div "· 5 · ( + x − 10 ) = - 20 + x − 10 = - · 20 · 5 − 10 + x − 10 = - 4" at bounding box center [303, 105] width 409 height 96
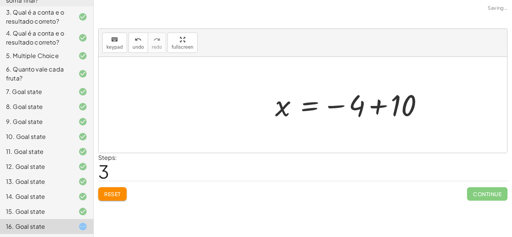
click at [412, 108] on div "· 5 · ( + x − 10 ) = - 20 + x − 10 = - · 20 · 5 + x − 10 = - 4 x 10 = − 4 +" at bounding box center [303, 105] width 409 height 96
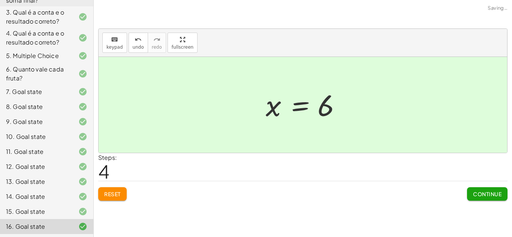
click at [475, 187] on button "Continue" at bounding box center [487, 193] width 40 height 13
